Goal: Task Accomplishment & Management: Manage account settings

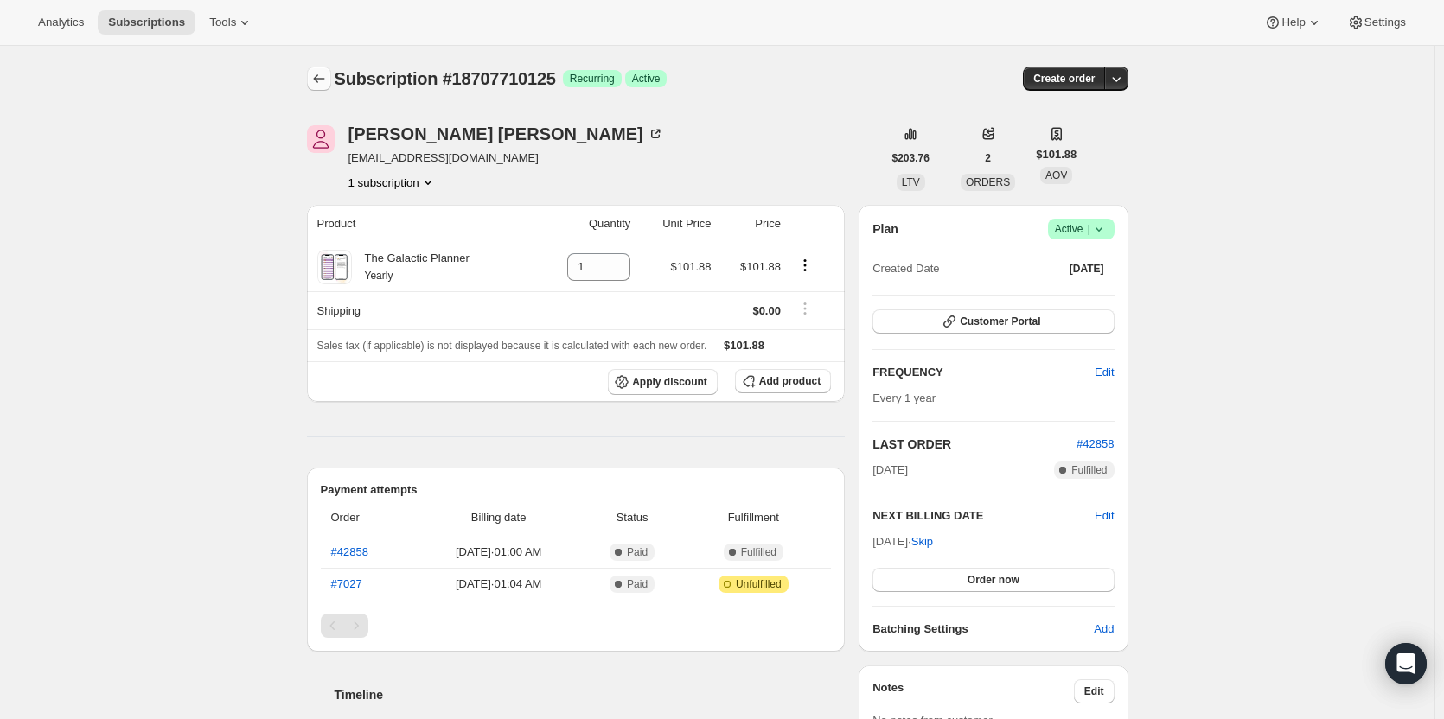
click at [316, 86] on icon "Subscriptions" at bounding box center [318, 78] width 17 height 17
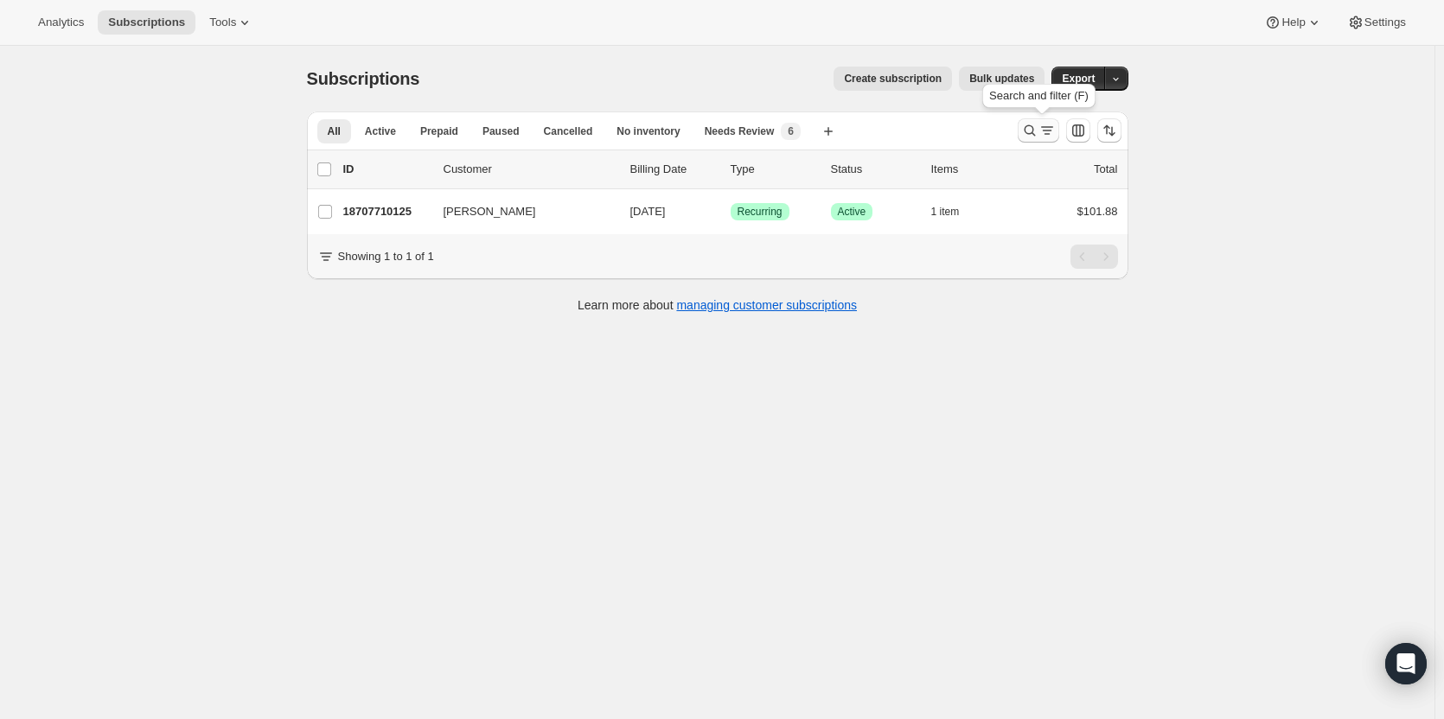
click at [1028, 127] on icon "Search and filter results" at bounding box center [1029, 130] width 17 height 17
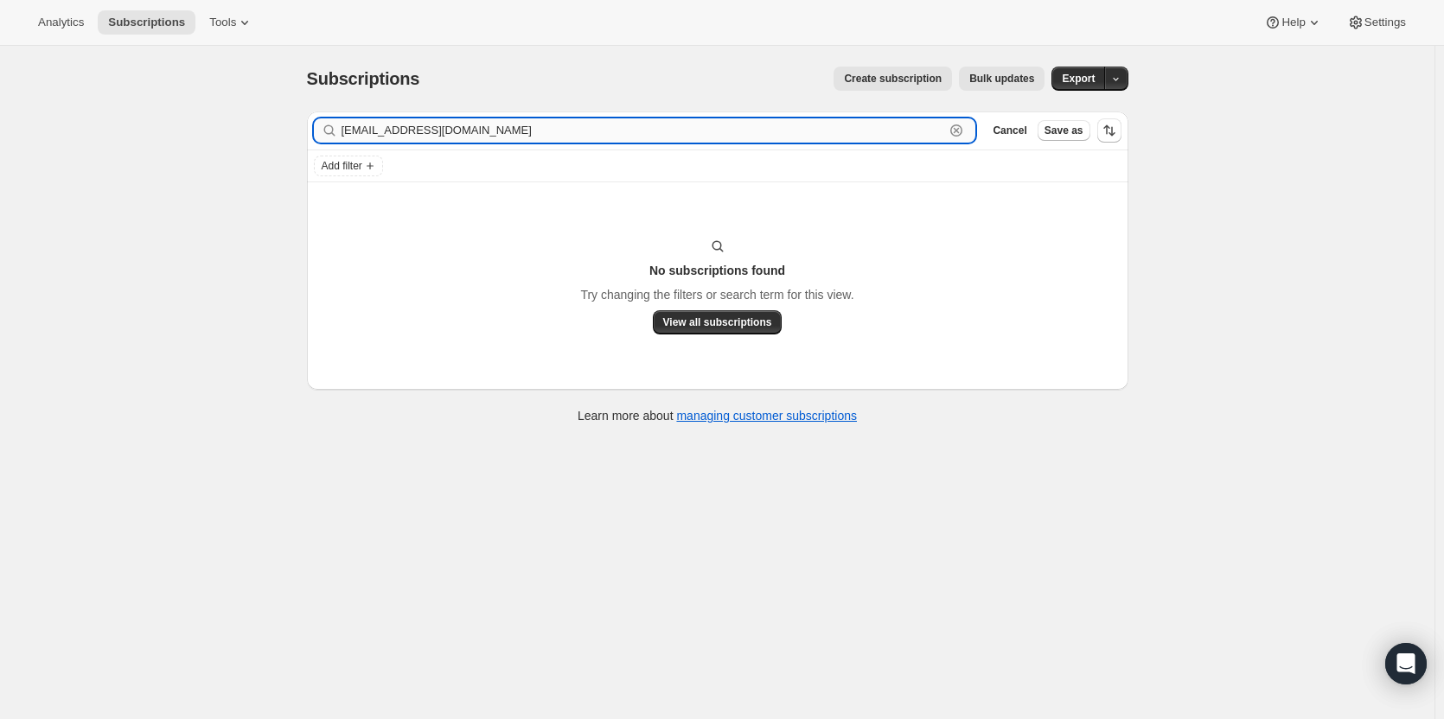
click at [487, 128] on input "wendyfresch@outlook.com" at bounding box center [642, 130] width 603 height 24
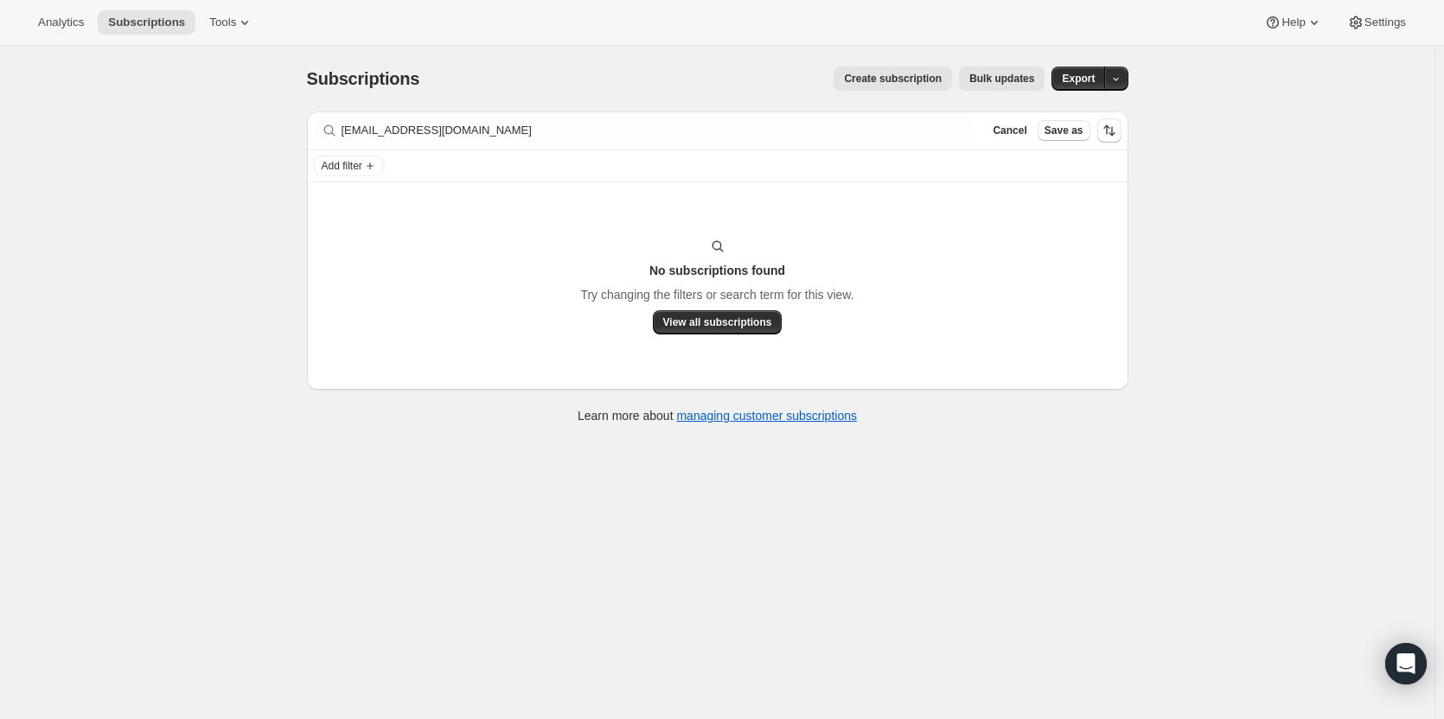
click at [455, 144] on div "Filter subscribers wendyfresch@outlook.com Clear Cancel Save as" at bounding box center [717, 131] width 821 height 38
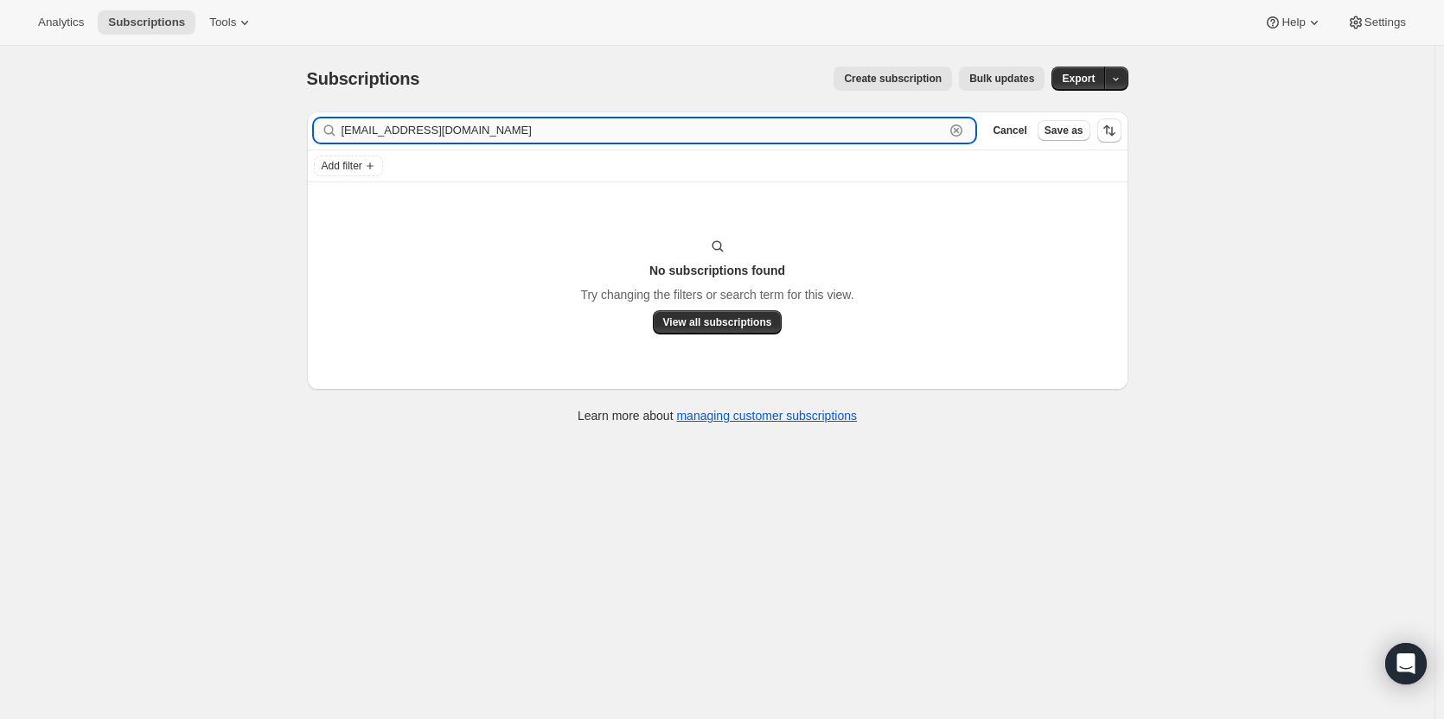
click at [456, 133] on input "wendyfresch@outlook.com" at bounding box center [642, 130] width 603 height 24
paste input "Wendy Woodward Fresch"
click at [423, 126] on input "Wendy Woodward Fresch" at bounding box center [642, 130] width 603 height 24
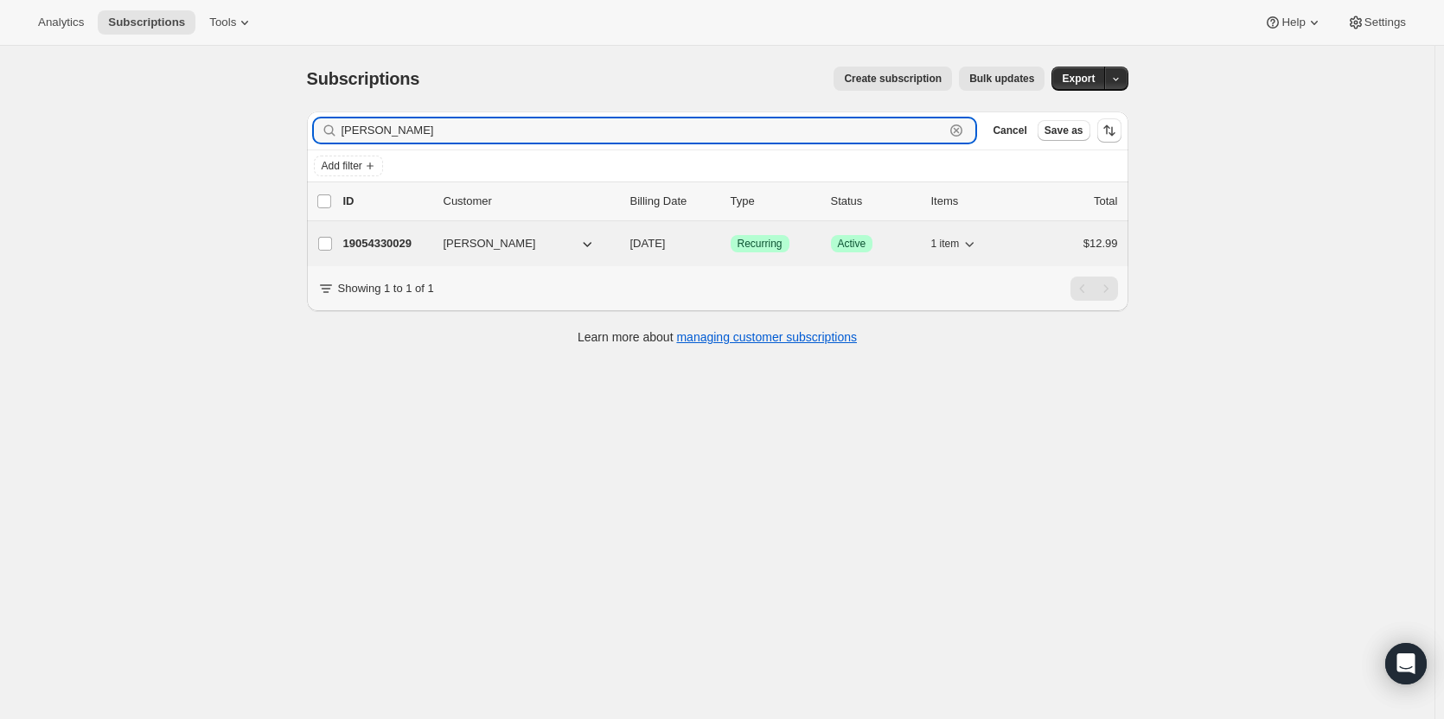
type input "Wendy fresch"
click at [373, 240] on p "19054330029" at bounding box center [386, 243] width 86 height 17
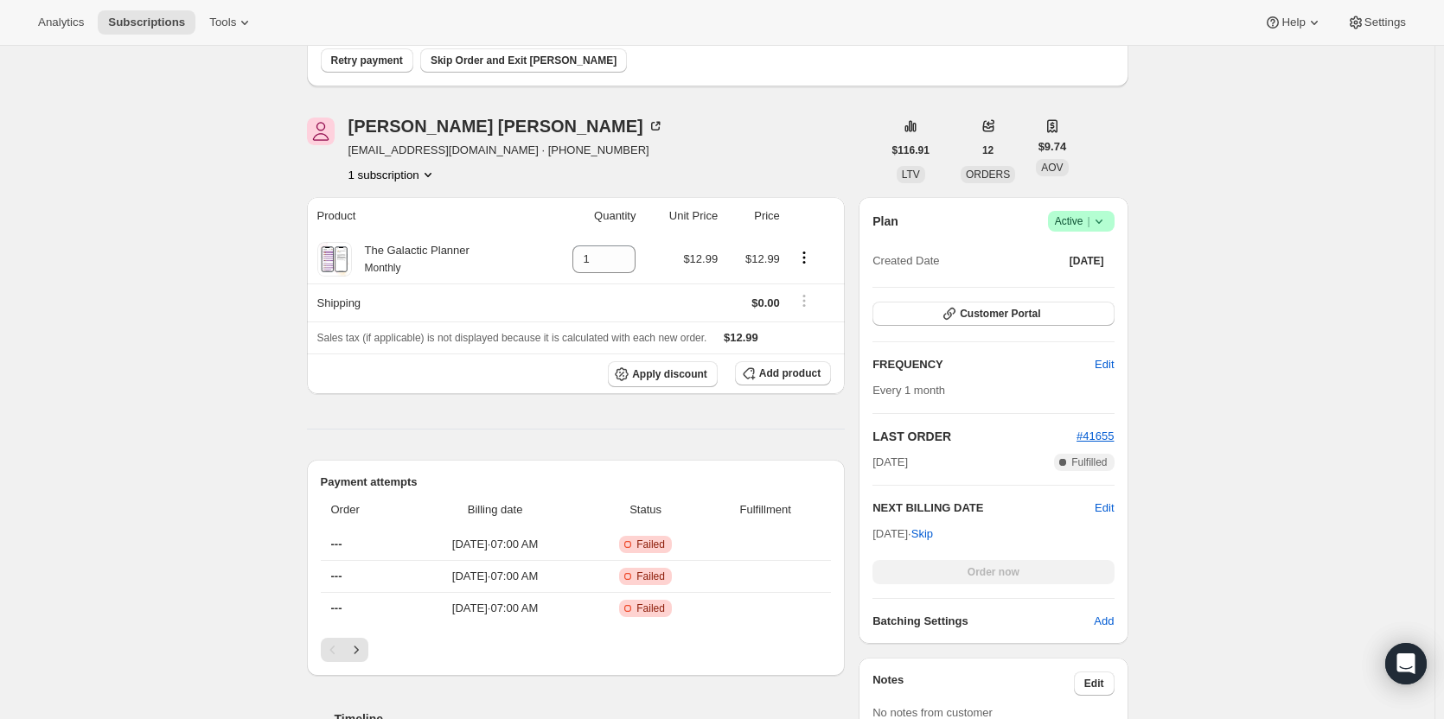
scroll to position [346, 0]
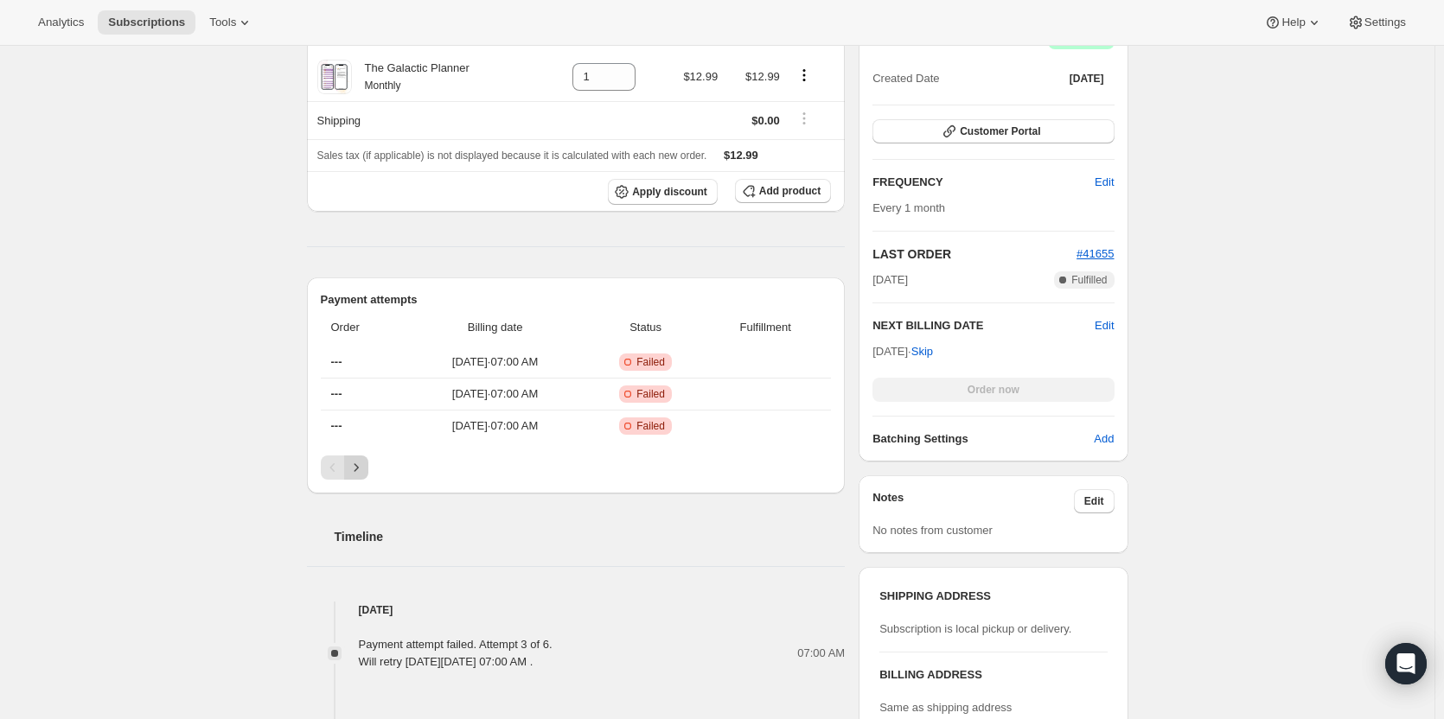
click at [362, 460] on icon "Next" at bounding box center [356, 467] width 17 height 17
click at [341, 467] on icon "Previous" at bounding box center [332, 467] width 17 height 17
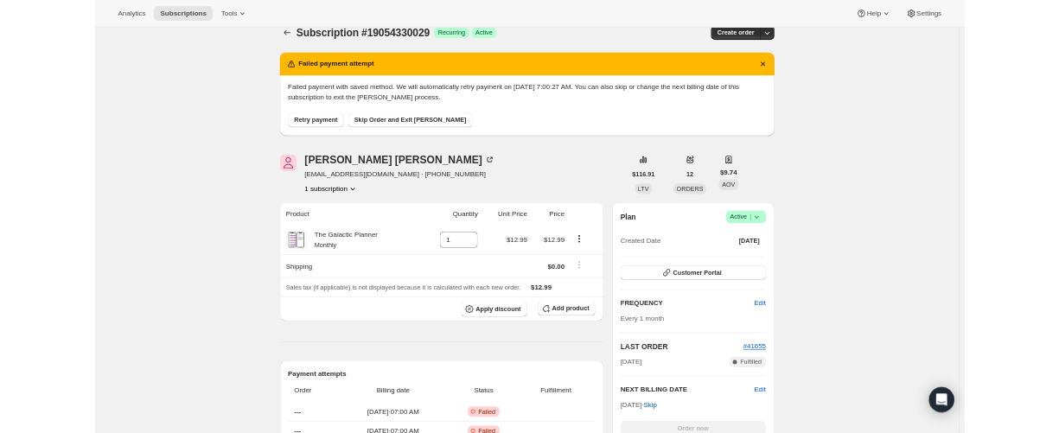
scroll to position [0, 0]
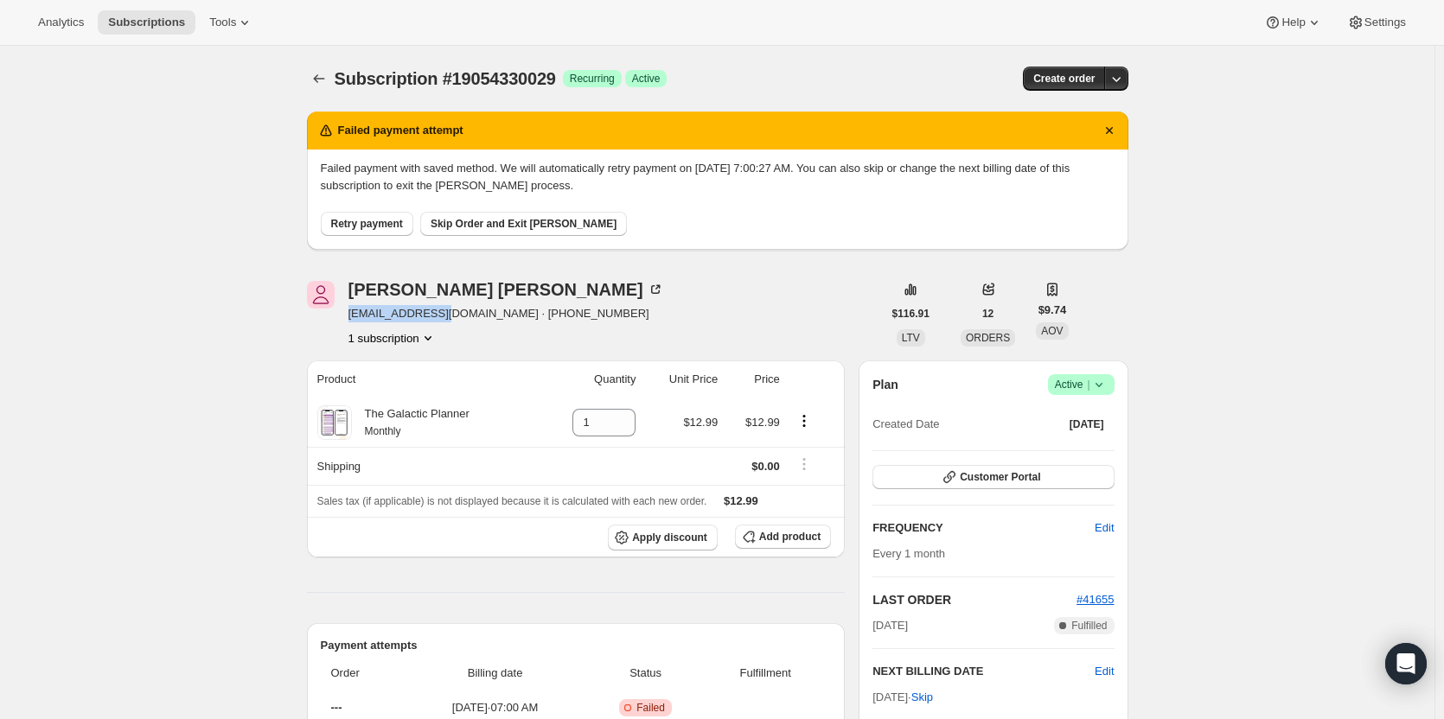
drag, startPoint x: 400, startPoint y: 315, endPoint x: 438, endPoint y: 313, distance: 38.1
click at [454, 313] on div "wendy fresch mbfresch@aol.com · +13103741077 1 subscription" at bounding box center [594, 314] width 575 height 66
copy span "mbfresch@aol.com"
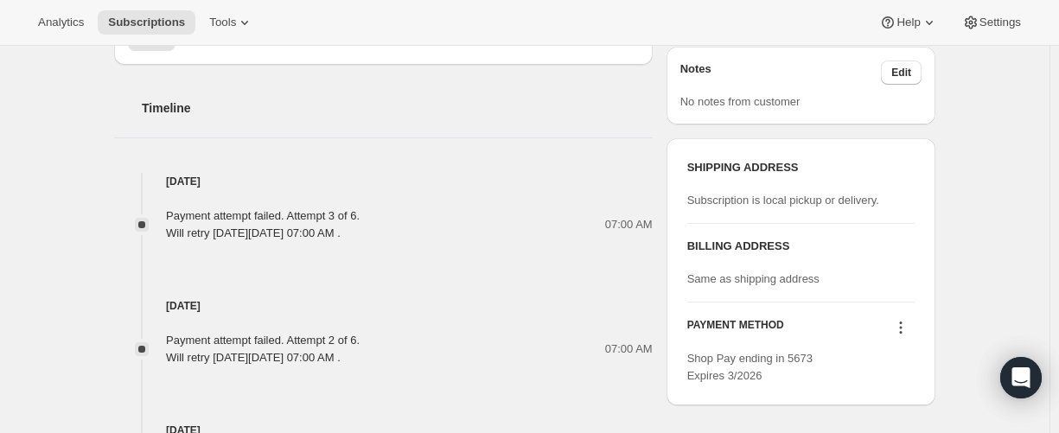
scroll to position [778, 0]
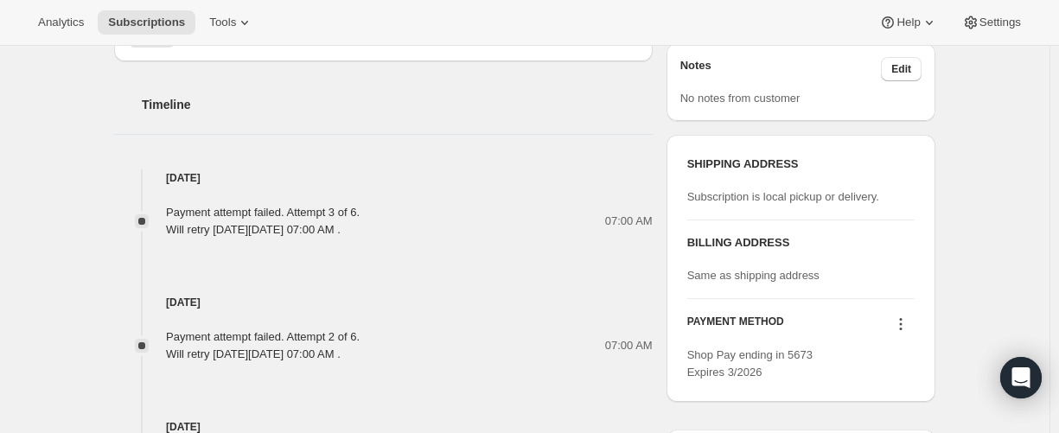
click at [907, 318] on icon at bounding box center [900, 324] width 17 height 17
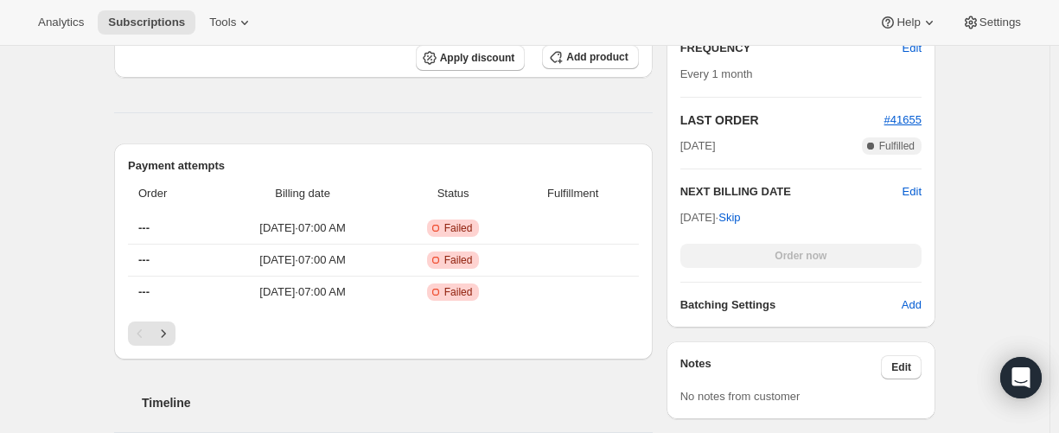
scroll to position [519, 0]
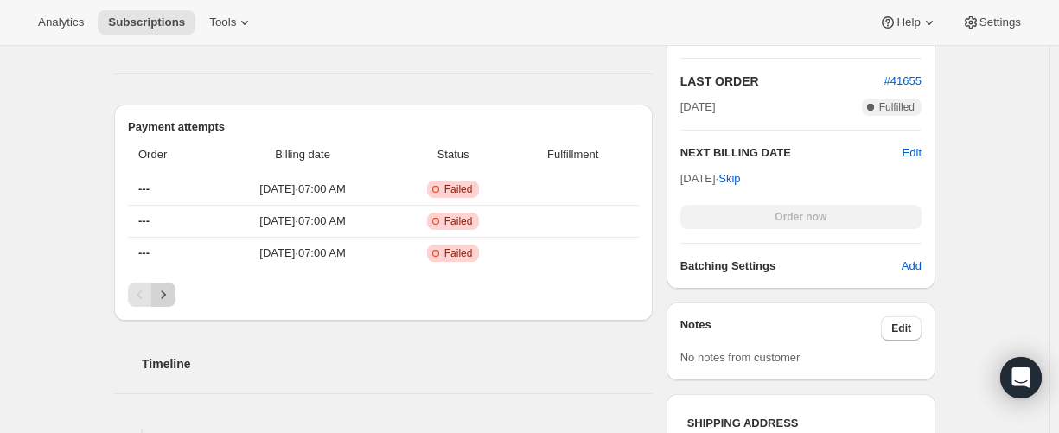
click at [168, 294] on icon "Next" at bounding box center [163, 294] width 17 height 17
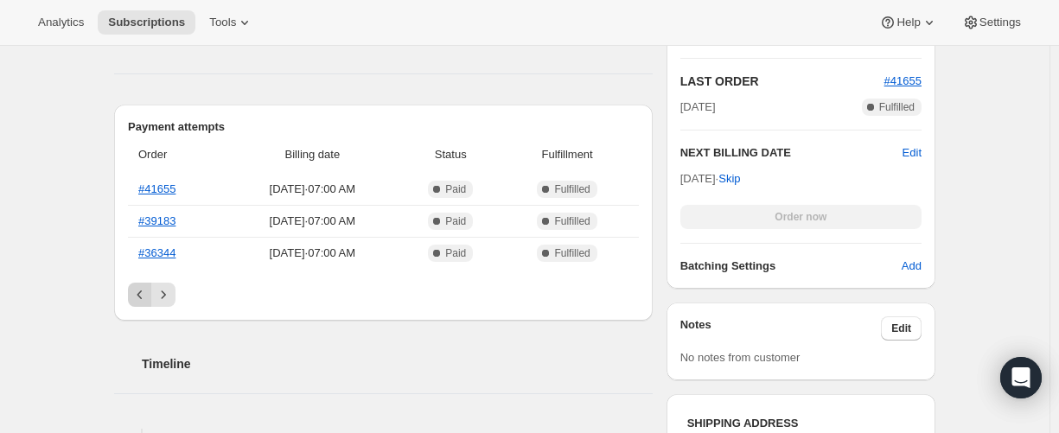
click at [148, 293] on icon "Previous" at bounding box center [139, 294] width 17 height 17
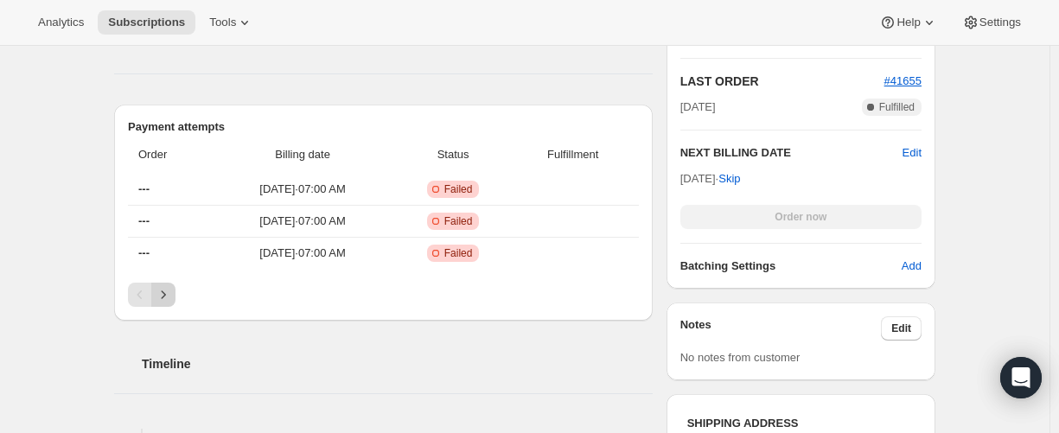
click at [166, 298] on icon "Next" at bounding box center [163, 294] width 17 height 17
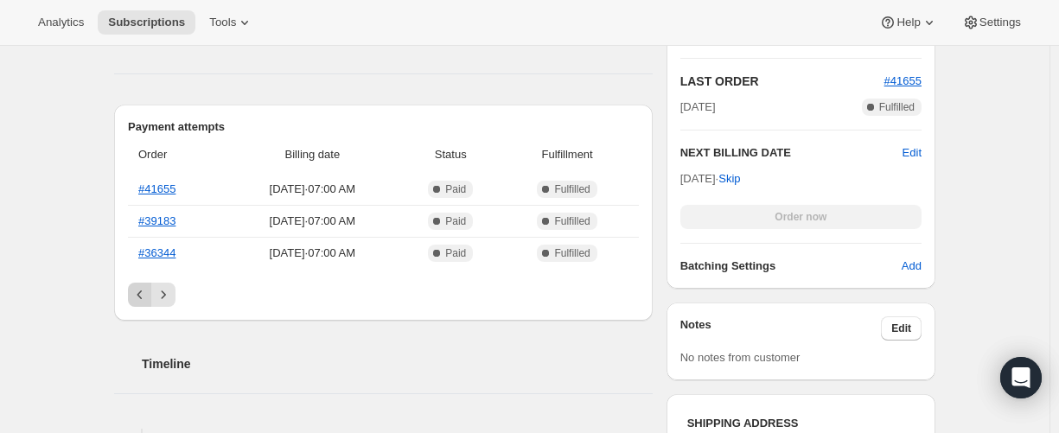
click at [147, 298] on icon "Previous" at bounding box center [139, 294] width 17 height 17
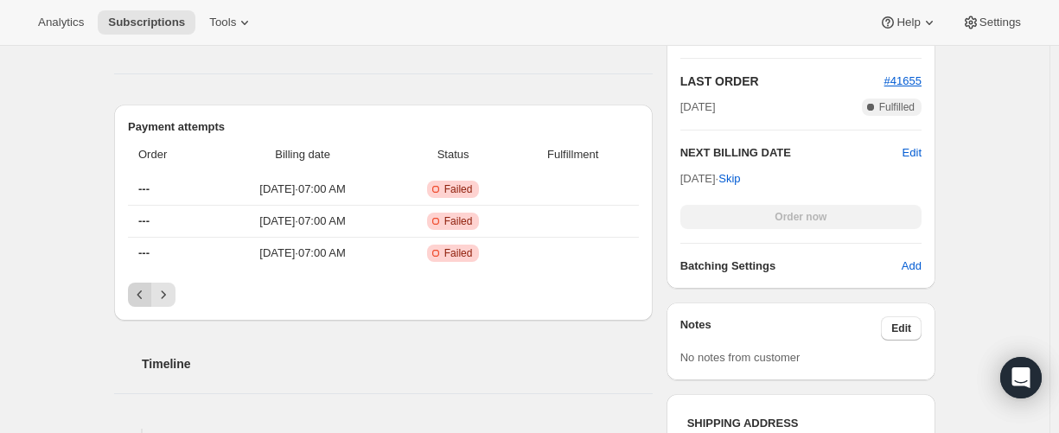
click at [147, 298] on div "Pagination" at bounding box center [140, 295] width 24 height 24
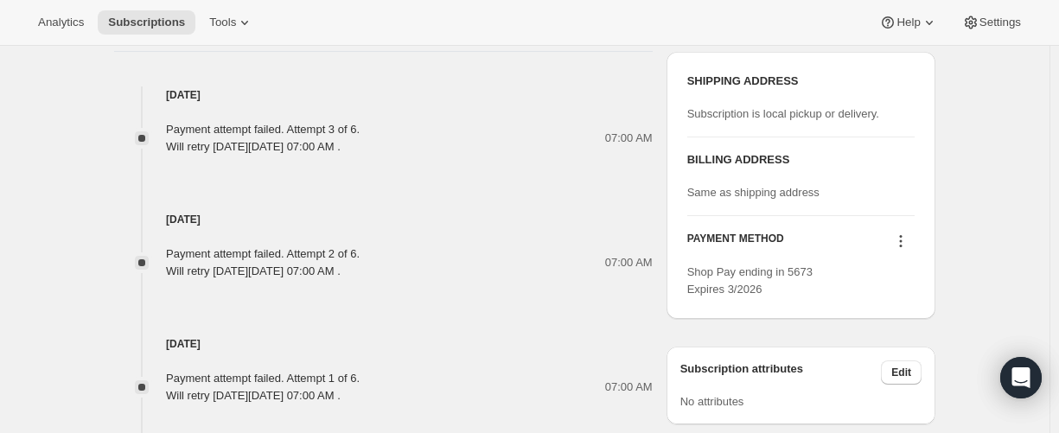
scroll to position [864, 0]
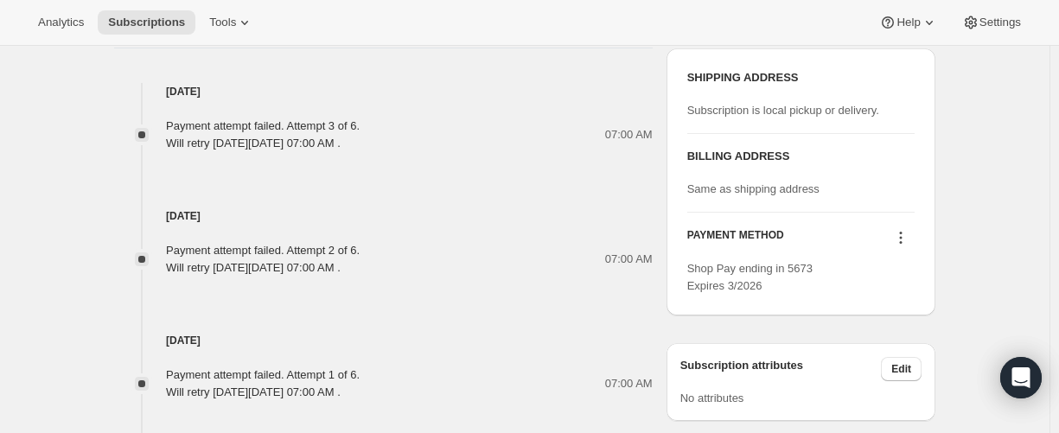
click at [909, 234] on icon at bounding box center [900, 237] width 17 height 17
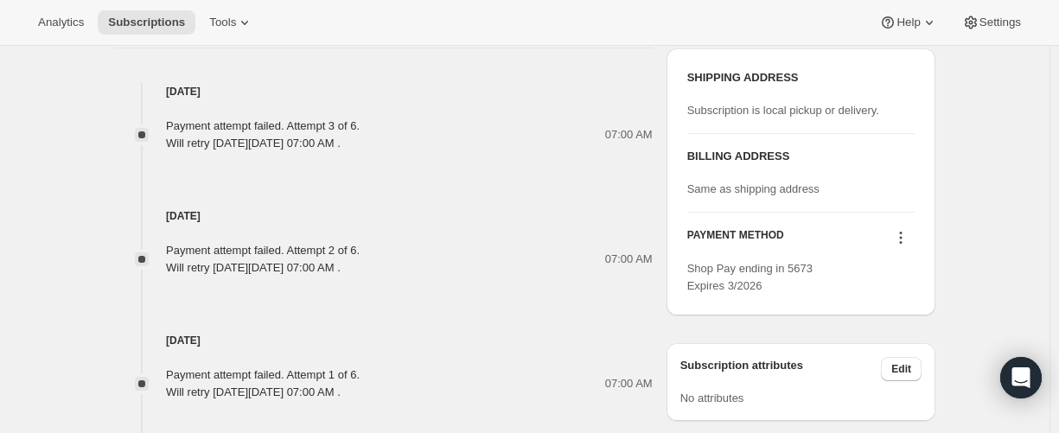
click at [904, 233] on icon at bounding box center [900, 237] width 17 height 17
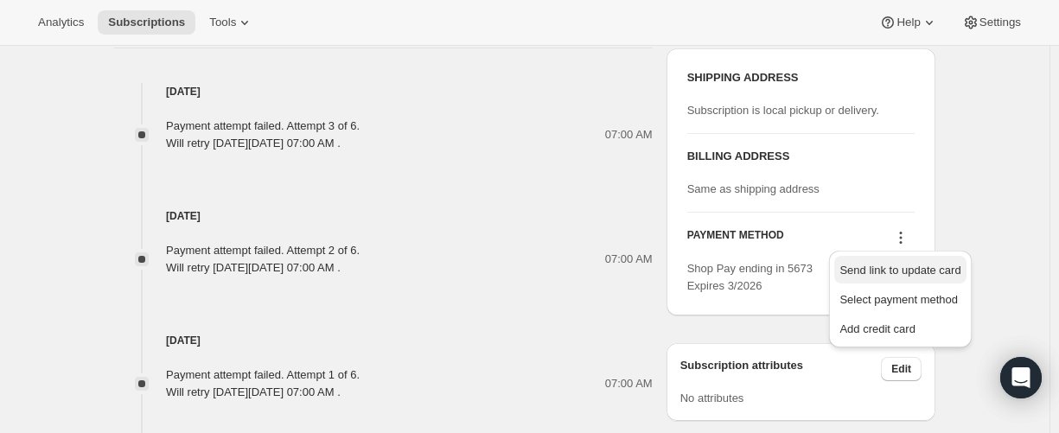
click at [909, 269] on span "Send link to update card" at bounding box center [899, 270] width 121 height 13
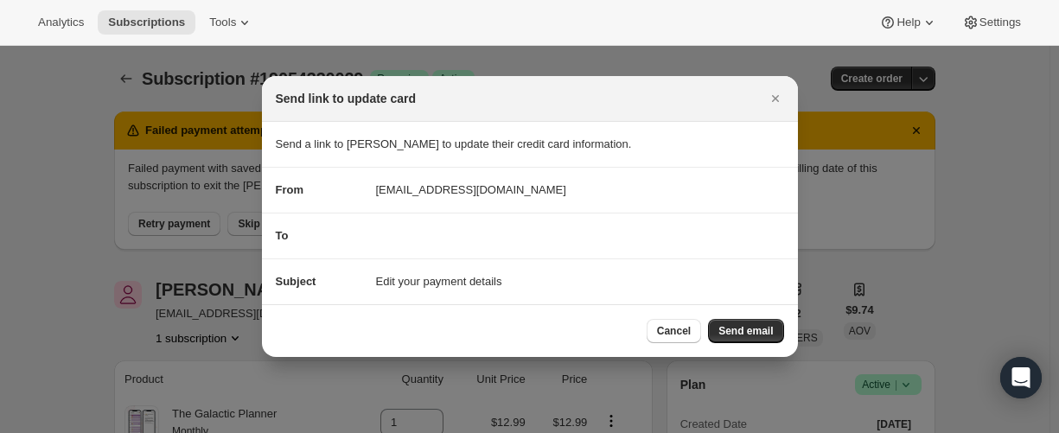
scroll to position [0, 0]
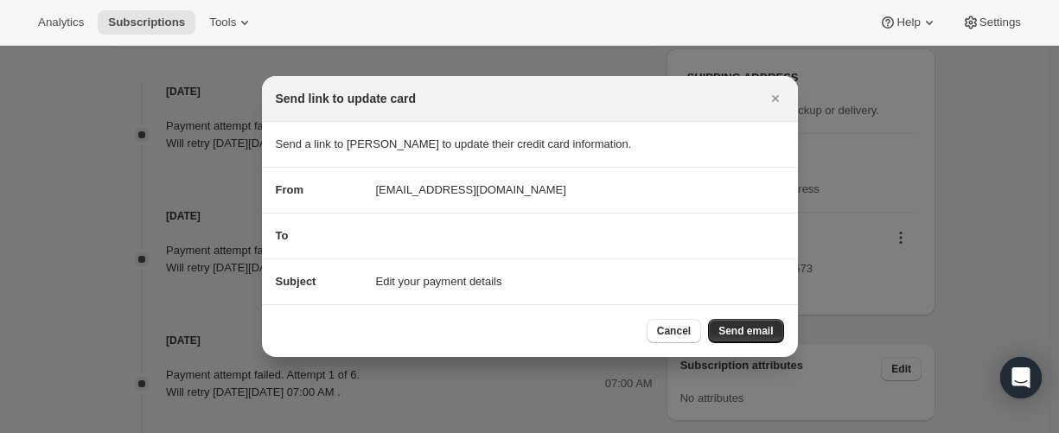
click at [379, 240] on div "To" at bounding box center [530, 235] width 508 height 17
click at [401, 243] on div "To" at bounding box center [530, 235] width 508 height 17
drag, startPoint x: 662, startPoint y: 340, endPoint x: 673, endPoint y: 325, distance: 18.0
click at [662, 339] on button "Cancel" at bounding box center [674, 331] width 54 height 24
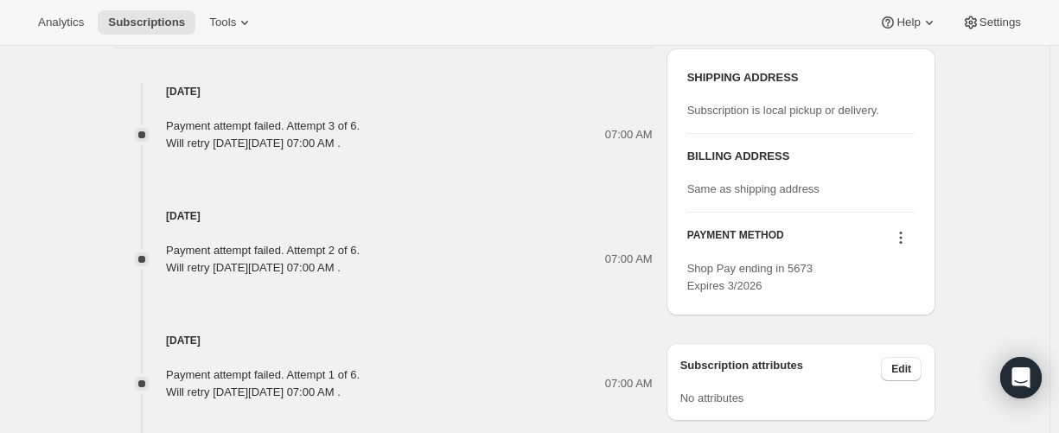
click at [906, 234] on icon at bounding box center [900, 237] width 17 height 17
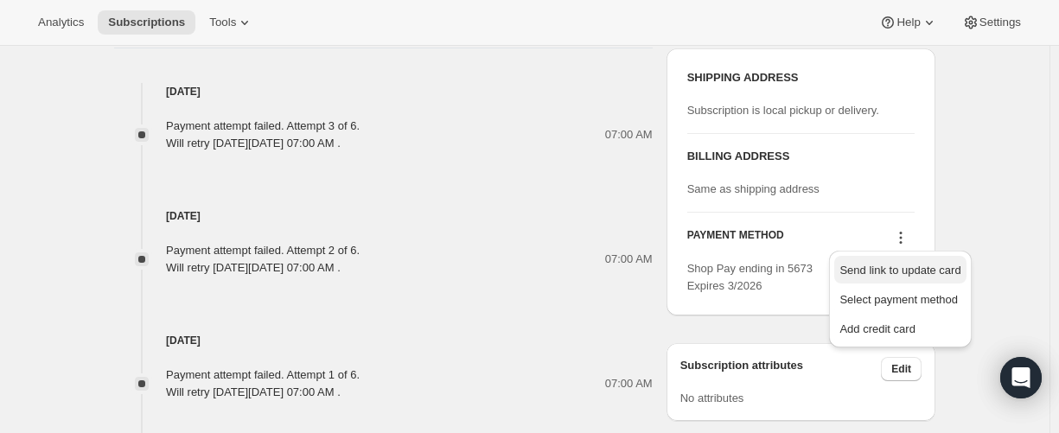
click at [909, 272] on span "Send link to update card" at bounding box center [899, 270] width 121 height 13
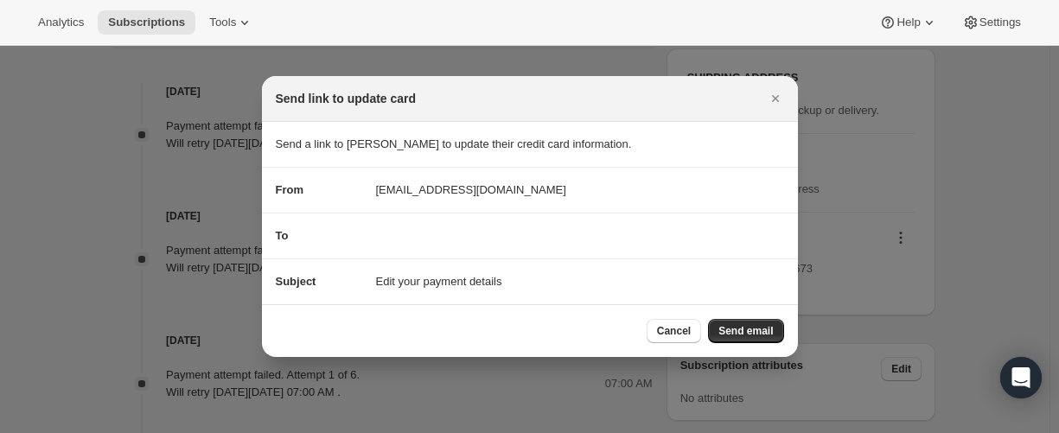
drag, startPoint x: 373, startPoint y: 230, endPoint x: 320, endPoint y: 232, distance: 53.6
click at [367, 231] on div "To" at bounding box center [530, 235] width 508 height 17
click at [285, 239] on span "To" at bounding box center [282, 235] width 13 height 13
drag, startPoint x: 289, startPoint y: 239, endPoint x: 330, endPoint y: 239, distance: 41.5
click at [329, 239] on div "To" at bounding box center [319, 235] width 86 height 17
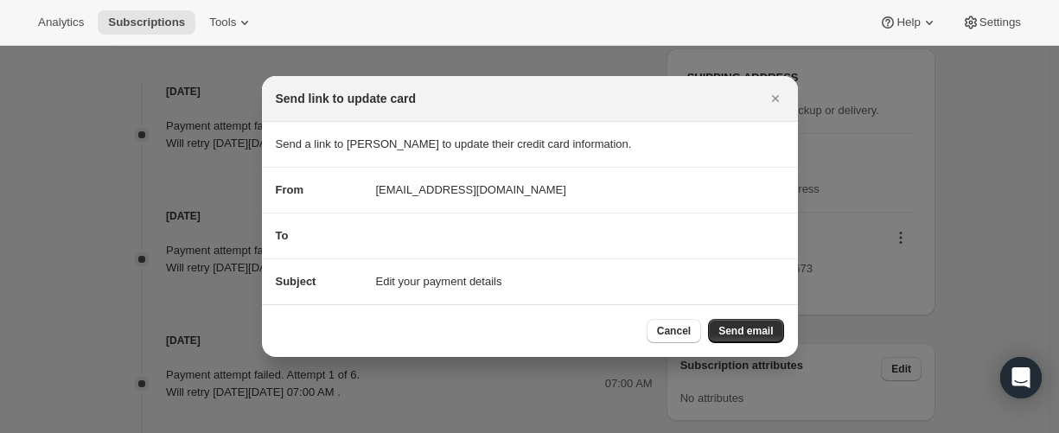
click at [348, 233] on div "To" at bounding box center [319, 235] width 86 height 17
click at [522, 281] on div "Subject Edit your payment details" at bounding box center [530, 281] width 508 height 17
click at [349, 247] on section "To" at bounding box center [530, 236] width 536 height 45
click at [339, 243] on div "To" at bounding box center [319, 235] width 86 height 17
click at [665, 325] on span "Cancel" at bounding box center [674, 331] width 34 height 14
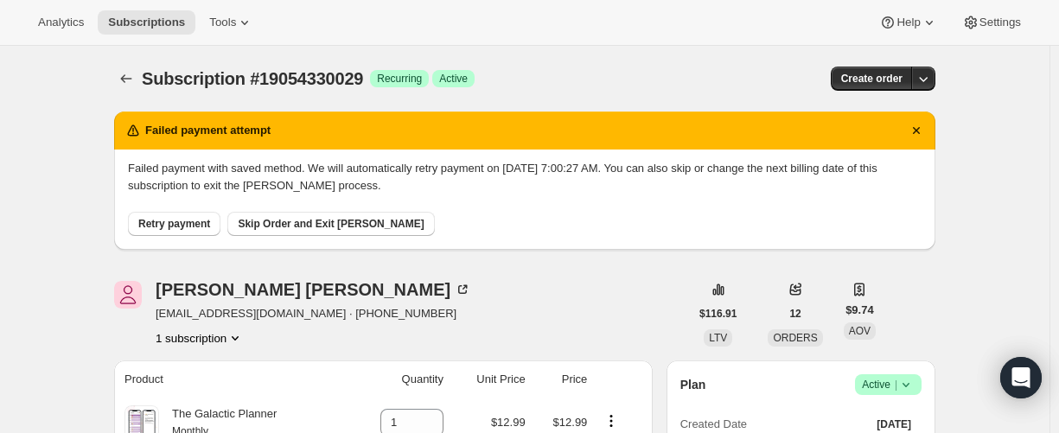
scroll to position [864, 0]
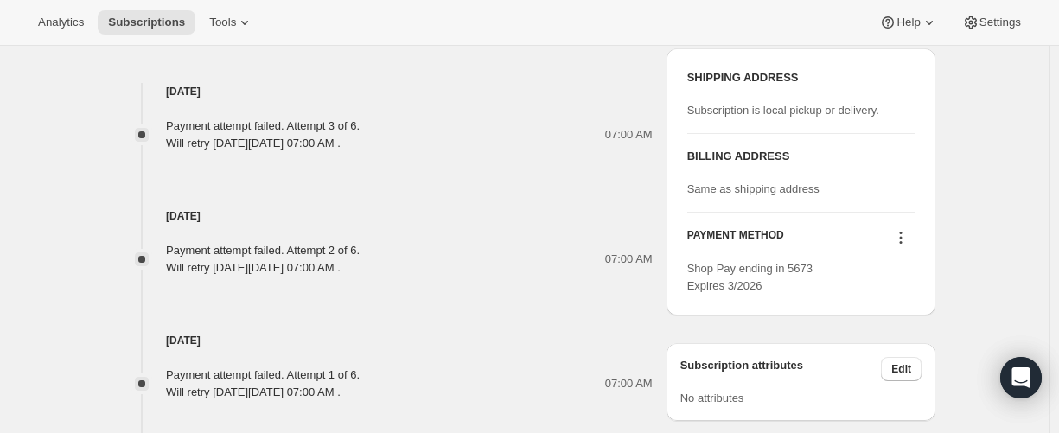
click at [901, 242] on icon at bounding box center [900, 237] width 17 height 17
click at [909, 298] on span "Select payment method" at bounding box center [898, 299] width 118 height 13
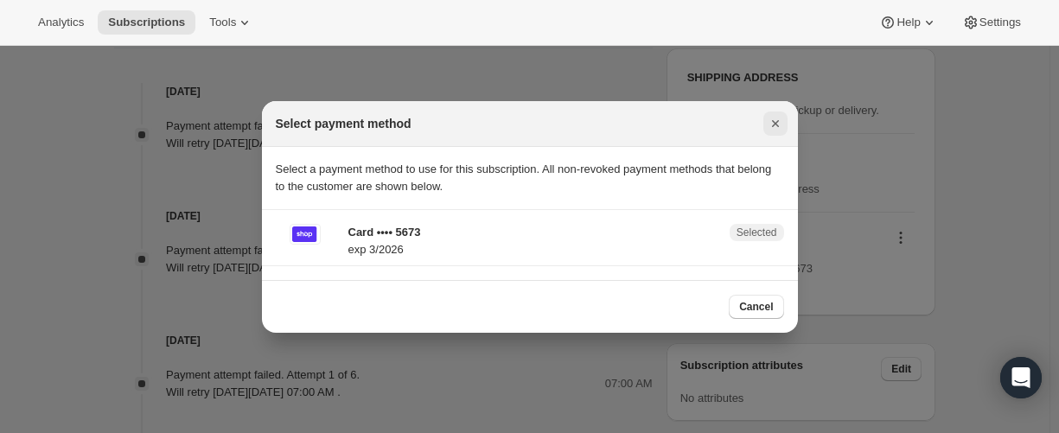
click at [773, 122] on icon "Close" at bounding box center [774, 123] width 7 height 7
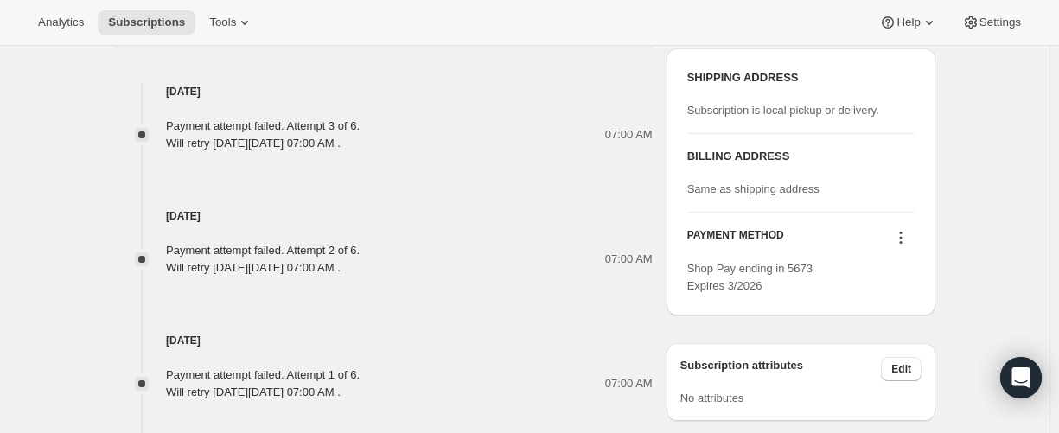
click at [901, 230] on icon at bounding box center [900, 237] width 17 height 17
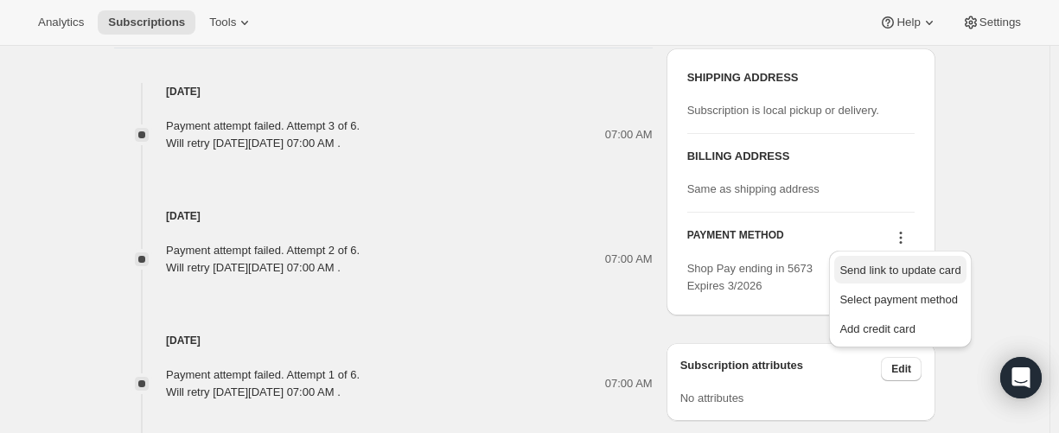
click at [905, 269] on span "Send link to update card" at bounding box center [899, 270] width 121 height 13
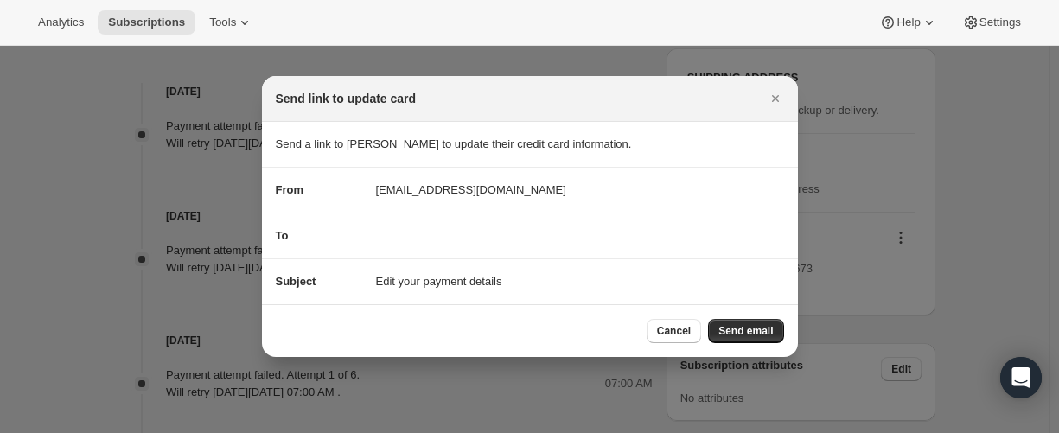
scroll to position [0, 0]
click at [748, 329] on span "Send email" at bounding box center [745, 331] width 54 height 14
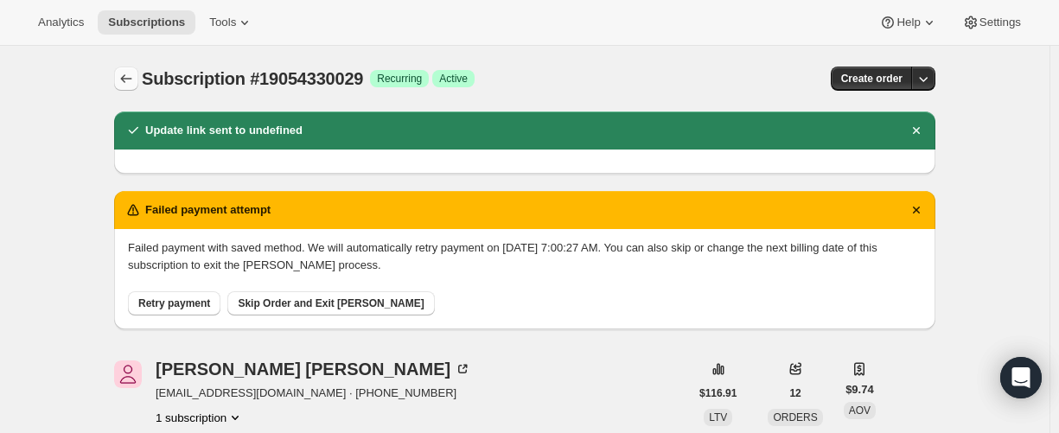
click at [131, 84] on icon "Subscriptions" at bounding box center [126, 78] width 17 height 17
